Goal: Information Seeking & Learning: Check status

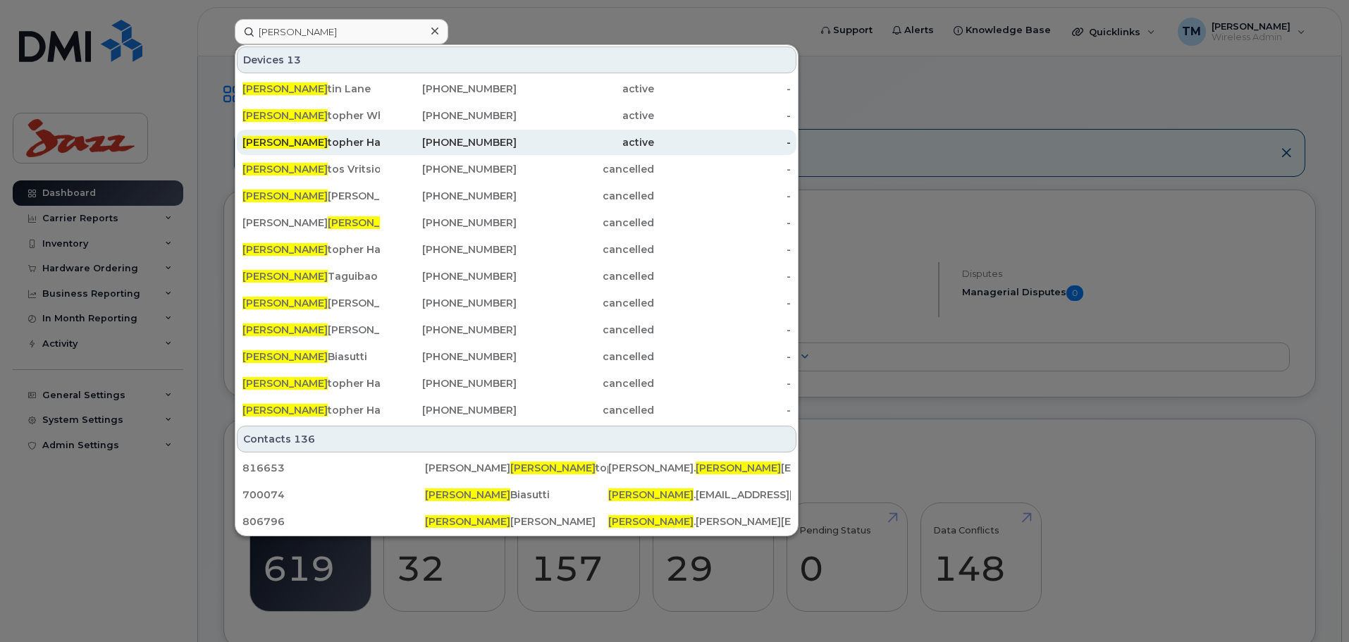
type input "[PERSON_NAME]"
click at [342, 144] on div "[PERSON_NAME] topher [PERSON_NAME]" at bounding box center [310, 142] width 137 height 14
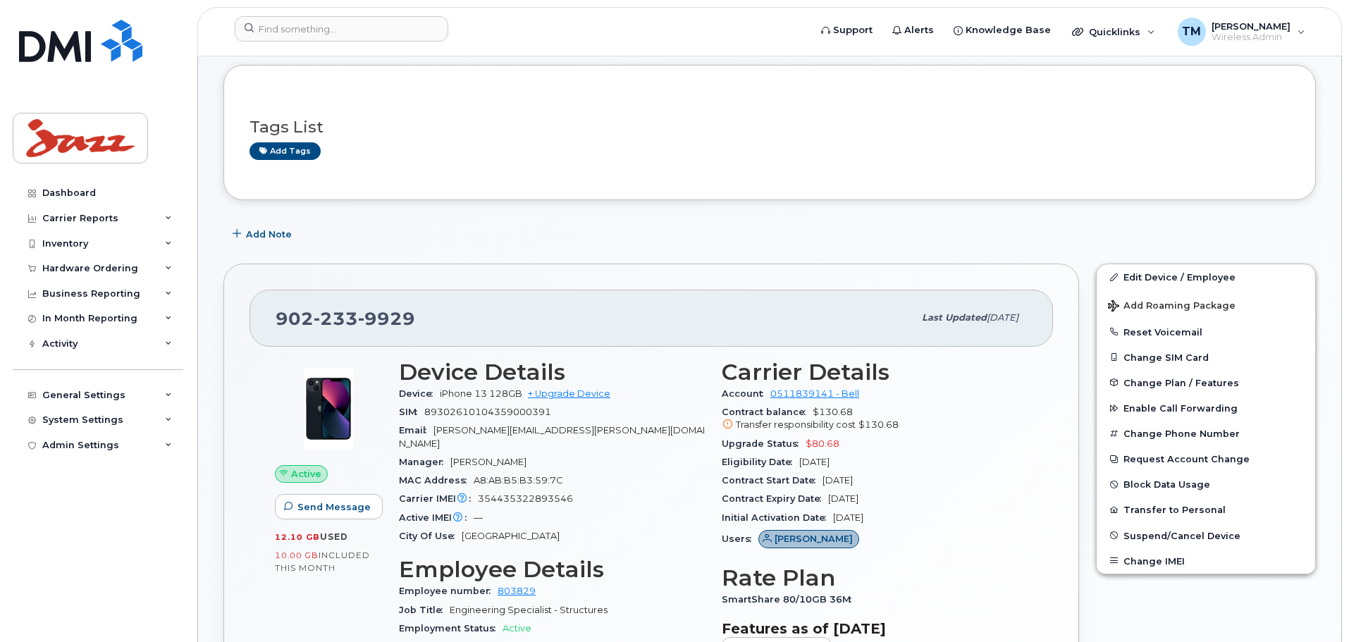
scroll to position [211, 0]
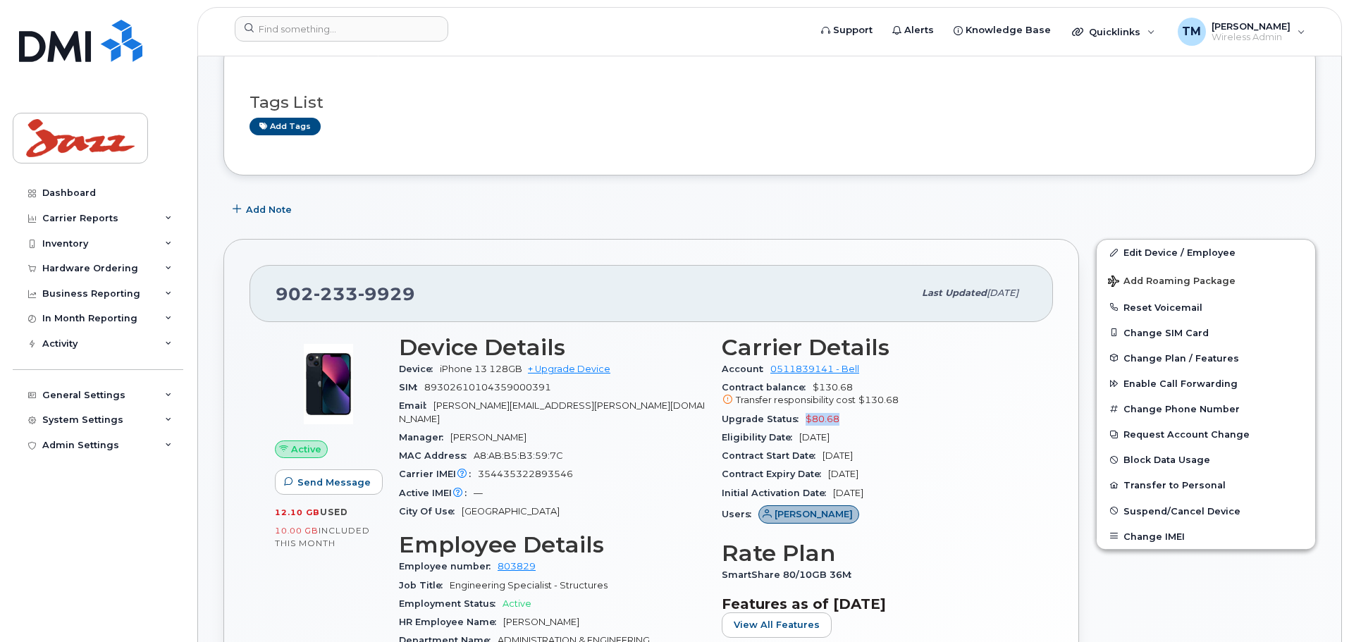
drag, startPoint x: 852, startPoint y: 422, endPoint x: 793, endPoint y: 418, distance: 58.6
click at [793, 418] on div "Upgrade Status $80.68" at bounding box center [875, 419] width 306 height 18
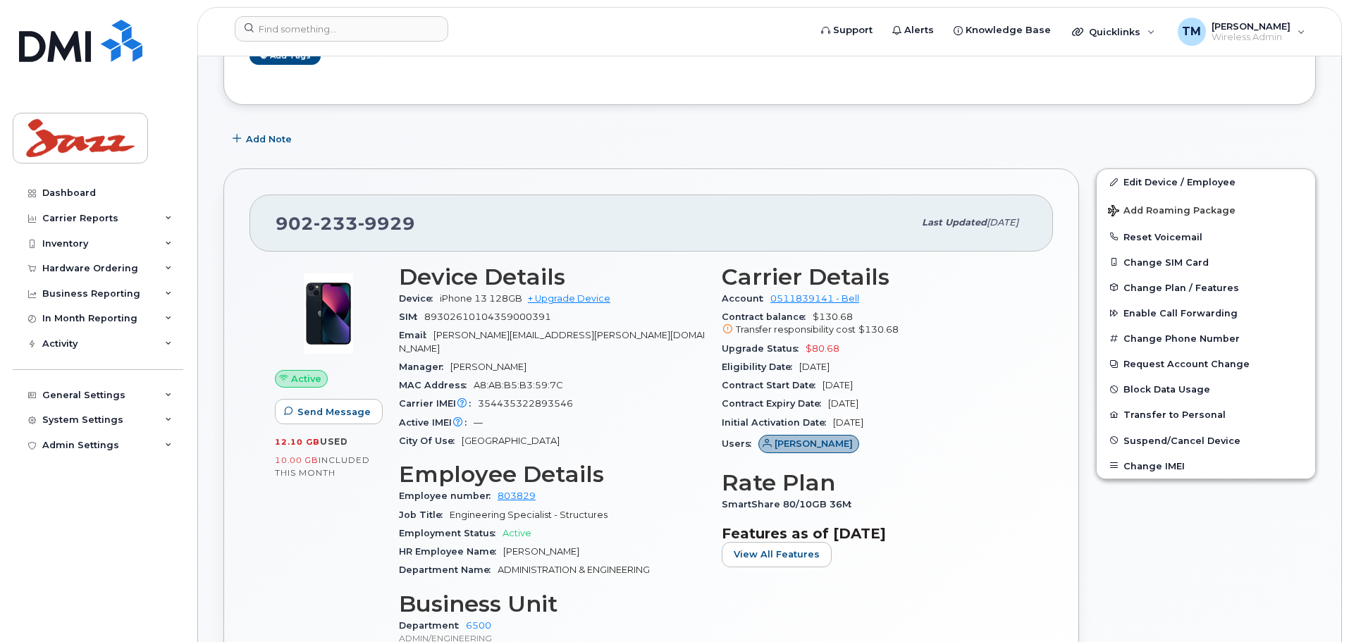
click at [901, 407] on div "Contract Expiry Date Dec 01, 2025" at bounding box center [875, 404] width 306 height 18
drag, startPoint x: 852, startPoint y: 342, endPoint x: 717, endPoint y: 349, distance: 135.5
click at [717, 349] on div "Carrier Details Account 0511839141 - Bell Contract balance $130.68 Transfer res…" at bounding box center [874, 461] width 323 height 411
click at [890, 353] on div "Upgrade Status $80.68" at bounding box center [875, 349] width 306 height 18
drag, startPoint x: 460, startPoint y: 230, endPoint x: 201, endPoint y: 230, distance: 259.3
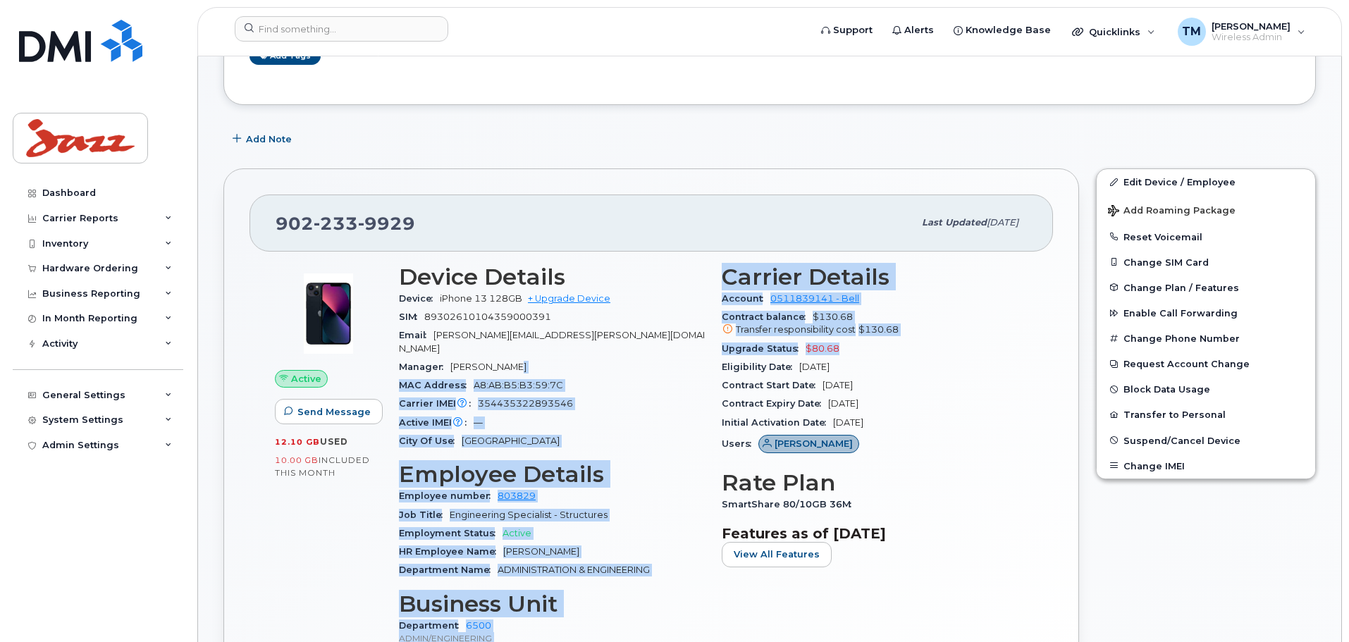
drag, startPoint x: 876, startPoint y: 347, endPoint x: 672, endPoint y: 350, distance: 203.7
click at [673, 350] on div "Device Details Device iPhone 13 128GB + Upgrade Device SIM 89302610104359000391…" at bounding box center [712, 461] width 645 height 411
click at [905, 355] on div "Upgrade Status $80.68" at bounding box center [875, 349] width 306 height 18
drag, startPoint x: 855, startPoint y: 346, endPoint x: 681, endPoint y: 346, distance: 173.3
click at [679, 346] on div "Device Details Device iPhone 13 128GB + Upgrade Device SIM 89302610104359000391…" at bounding box center [712, 461] width 645 height 411
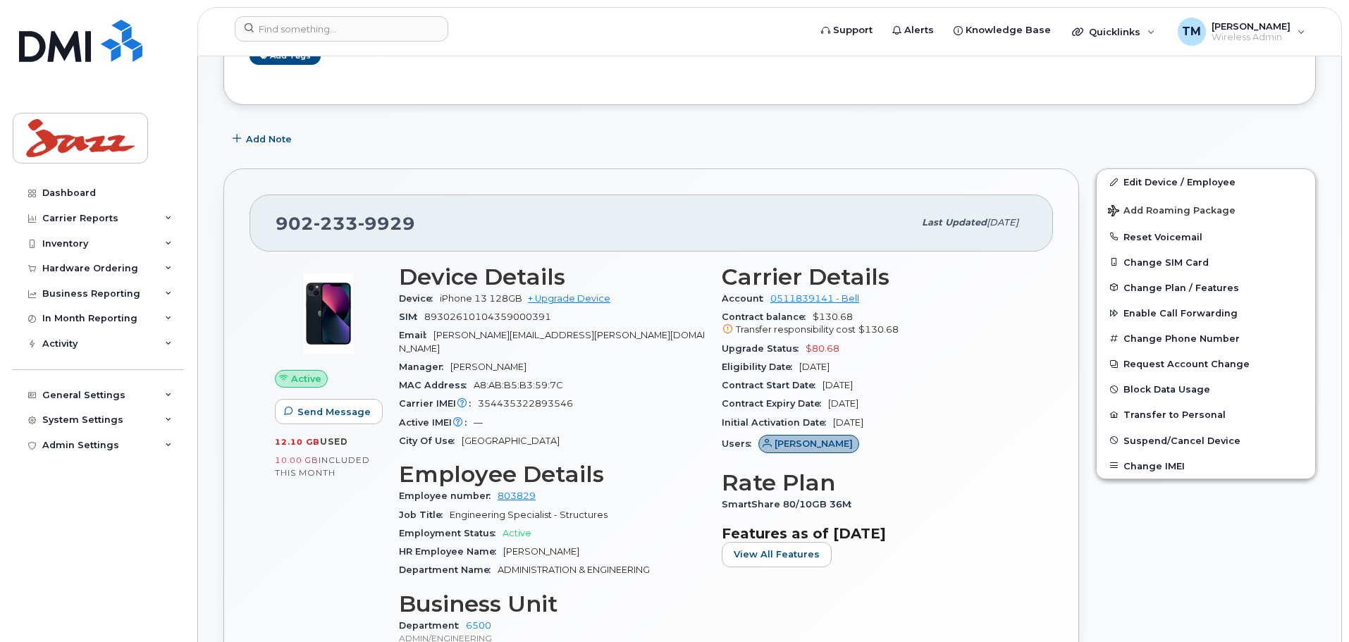
click at [928, 364] on div "Eligibility Date Dec 02, 2025" at bounding box center [875, 367] width 306 height 18
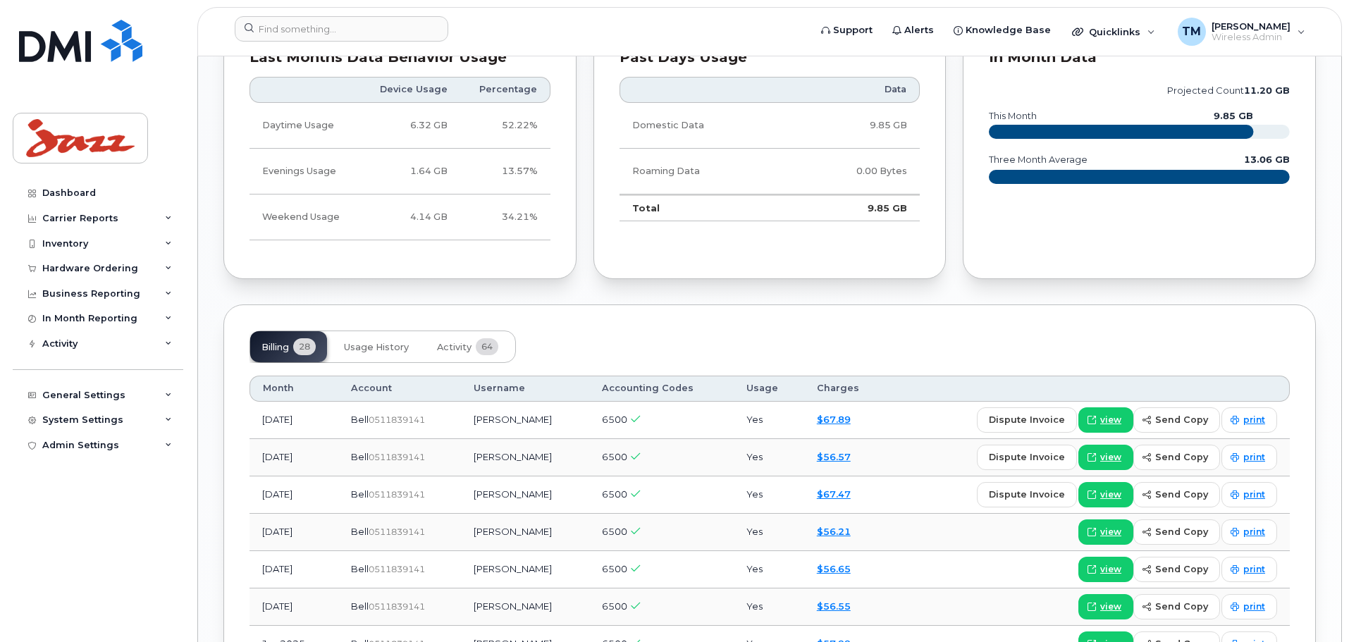
scroll to position [1621, 0]
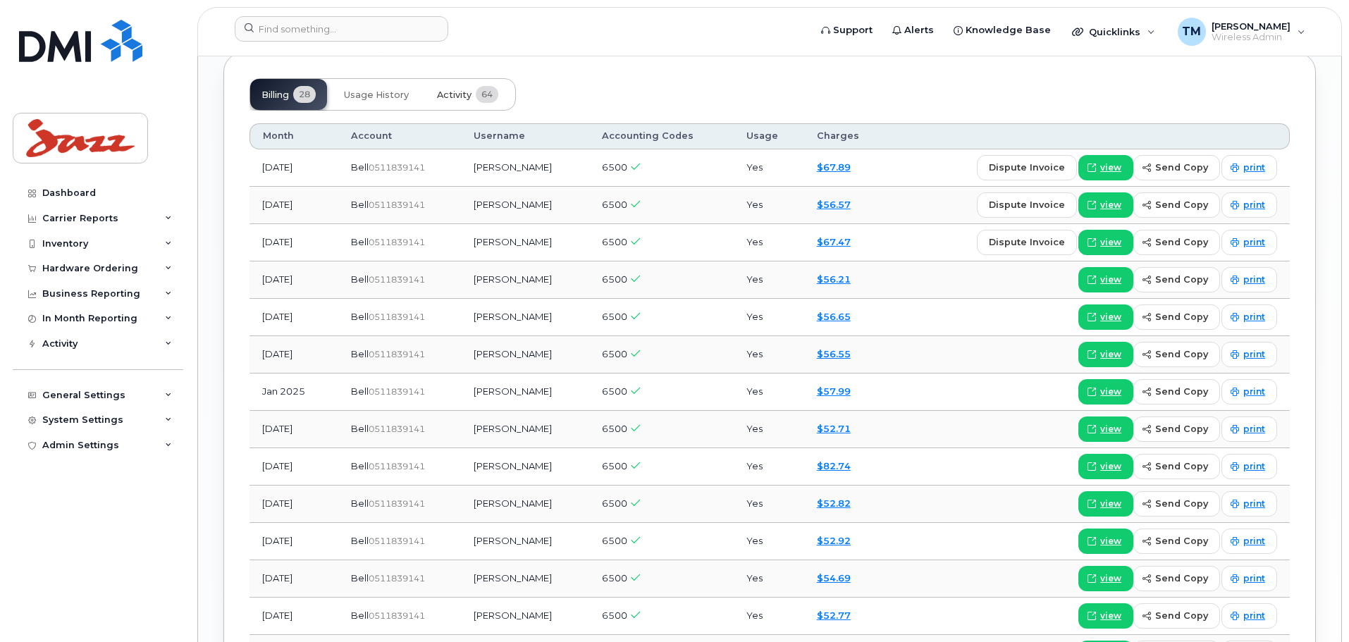
click at [459, 89] on span "Activity" at bounding box center [454, 94] width 35 height 11
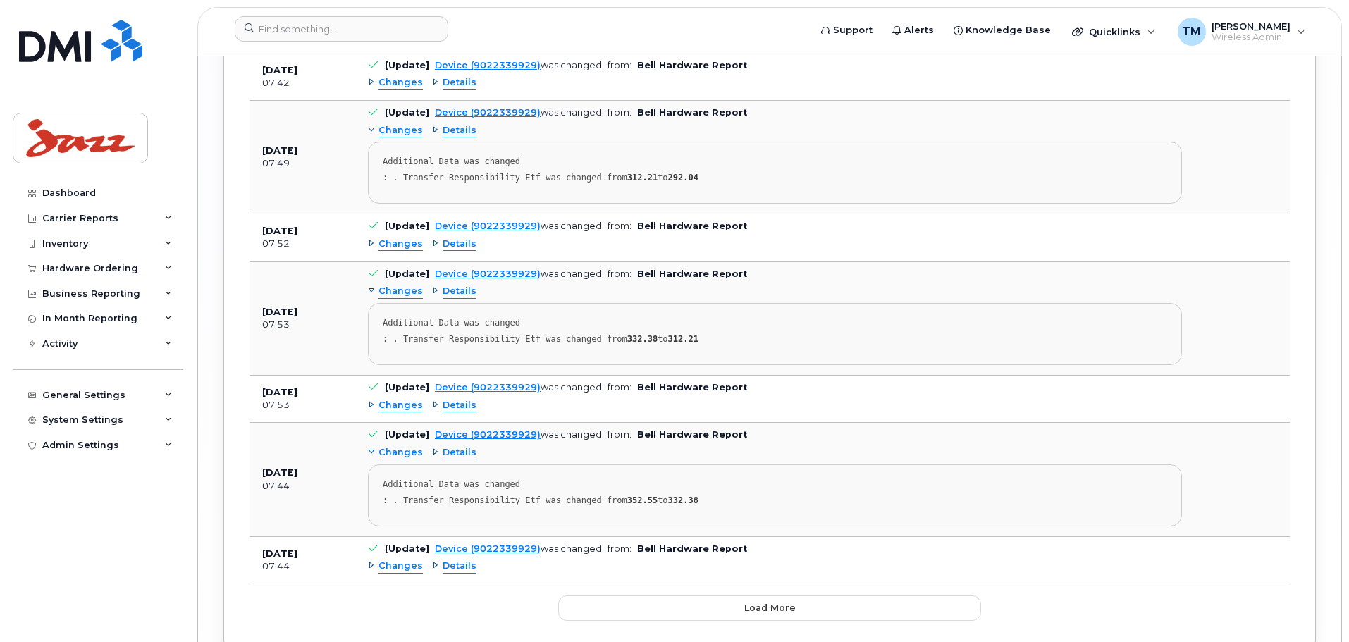
scroll to position [3331, 0]
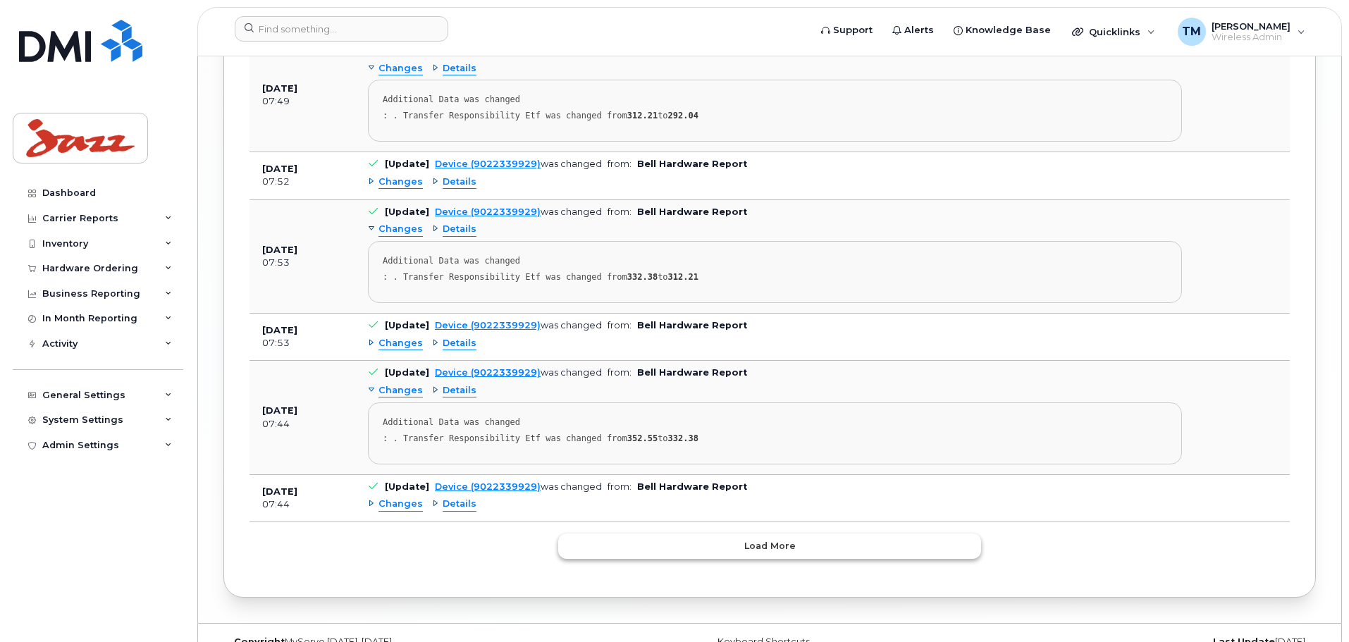
click at [733, 533] on button "Load more" at bounding box center [769, 545] width 423 height 25
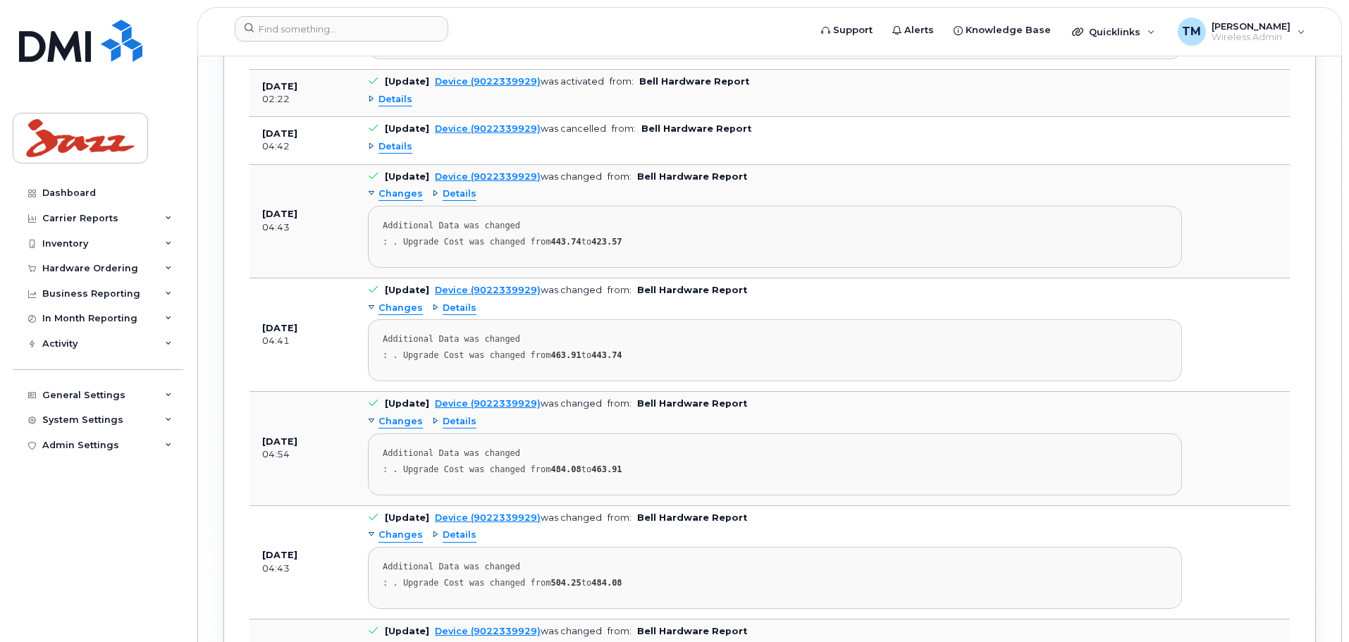
scroll to position [0, 0]
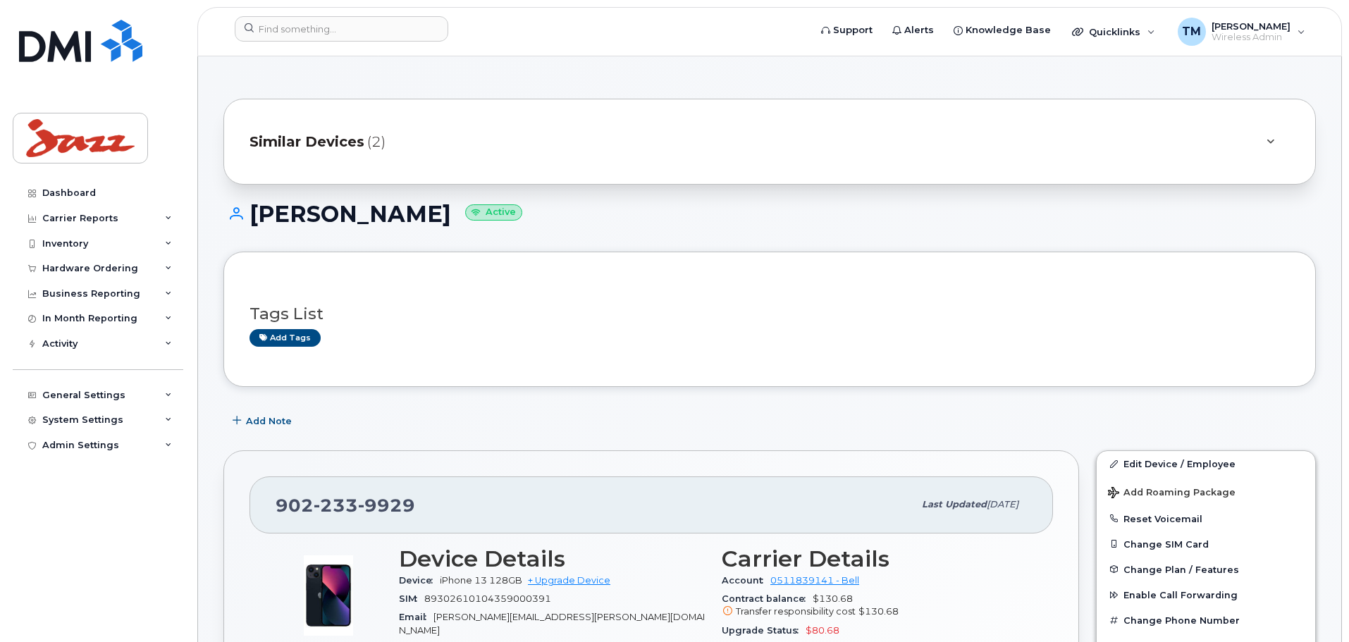
drag, startPoint x: 1139, startPoint y: 543, endPoint x: 1040, endPoint y: 48, distance: 505.2
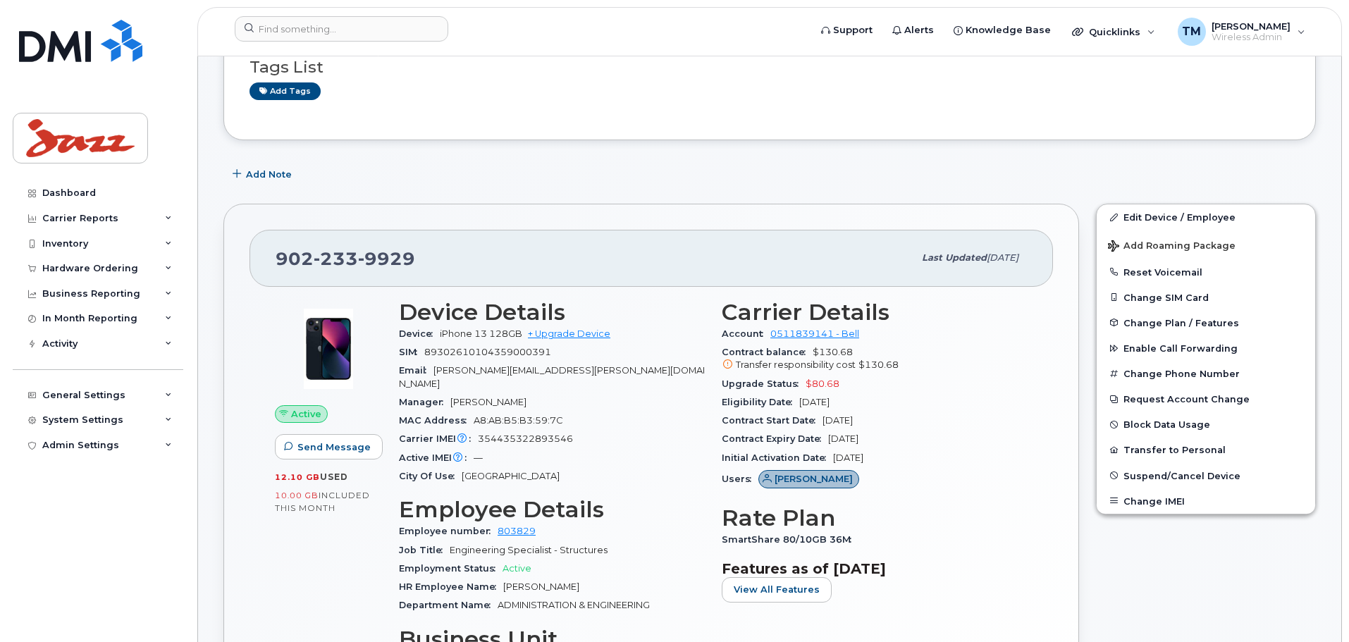
scroll to position [352, 0]
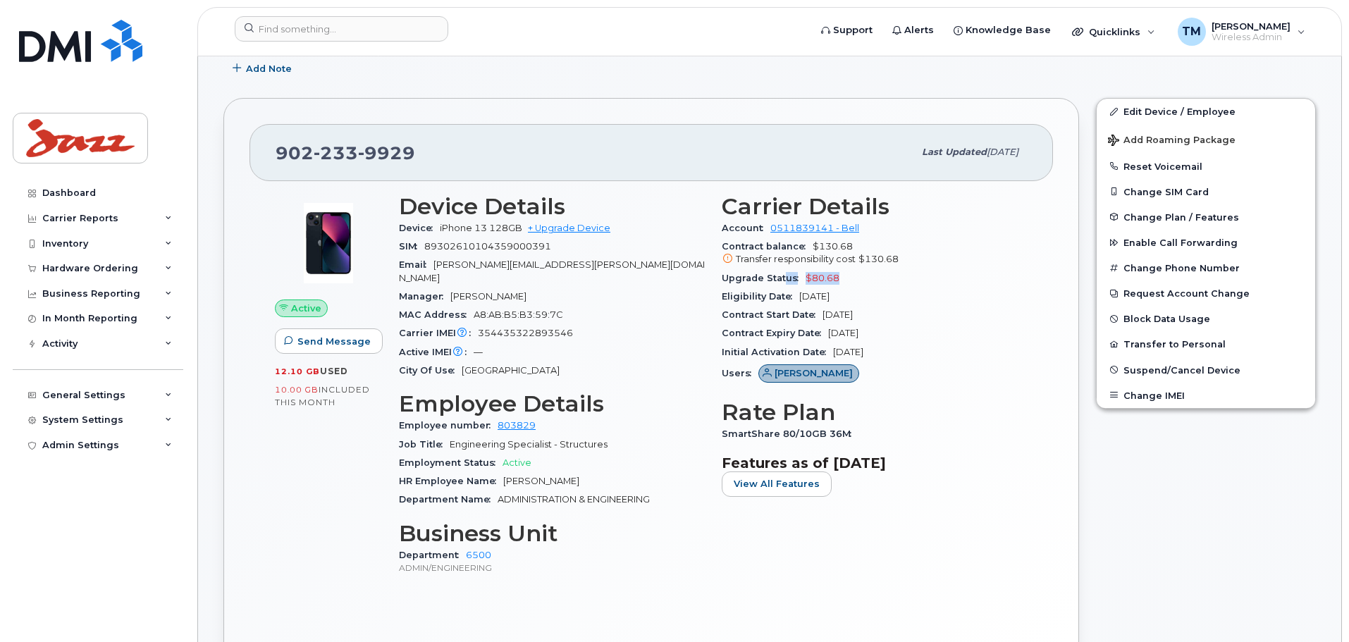
drag, startPoint x: 872, startPoint y: 278, endPoint x: 781, endPoint y: 283, distance: 91.0
click at [781, 283] on div "Upgrade Status $80.68" at bounding box center [875, 278] width 306 height 18
click at [880, 273] on div "Upgrade Status $80.68" at bounding box center [875, 278] width 306 height 18
